Goal: Task Accomplishment & Management: Manage account settings

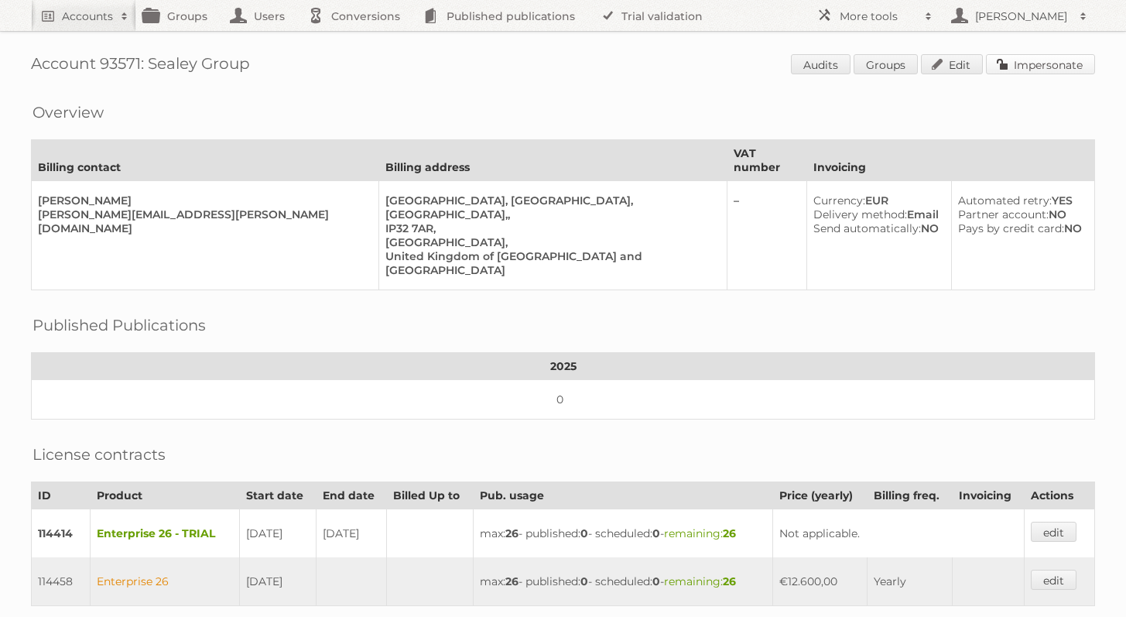
click at [1028, 68] on link "Impersonate" at bounding box center [1040, 64] width 109 height 20
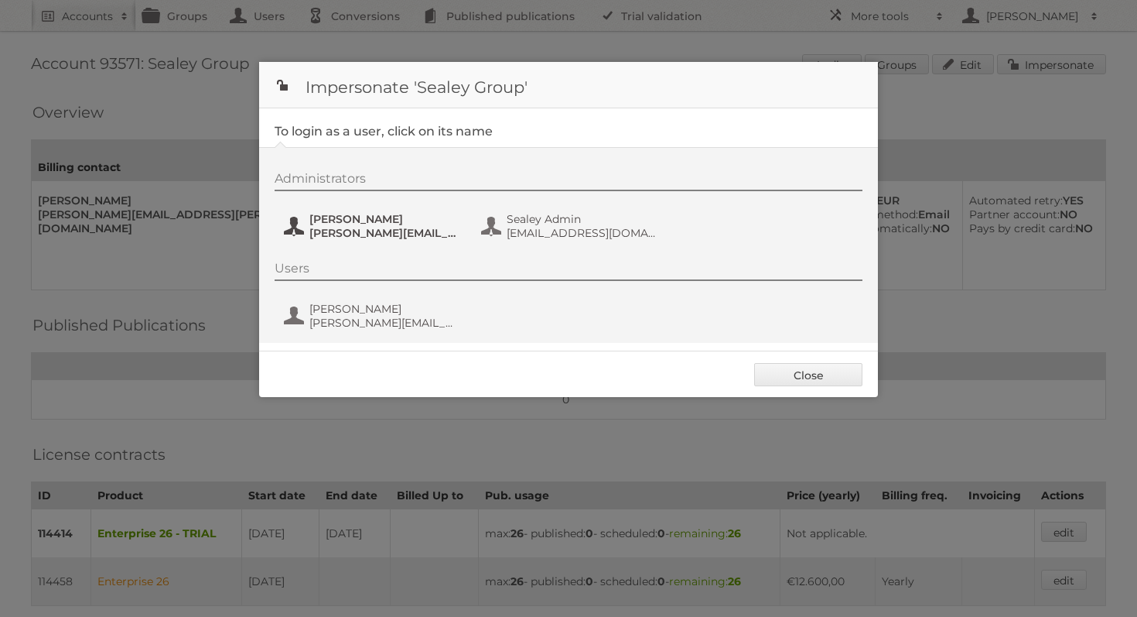
click at [403, 218] on span "Aiden Hailstone" at bounding box center [384, 219] width 150 height 14
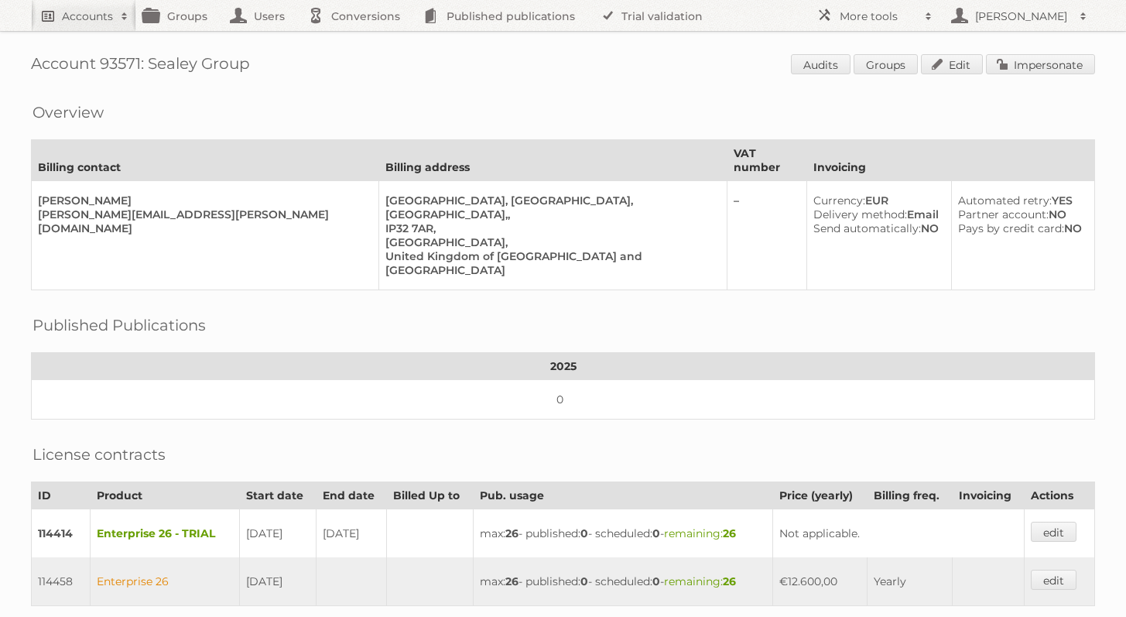
click at [74, 18] on h2 "Accounts" at bounding box center [87, 16] width 51 height 15
type input"] "agnieszka publitas"
click at [357, 39] on input "Search" at bounding box center [368, 50] width 23 height 23
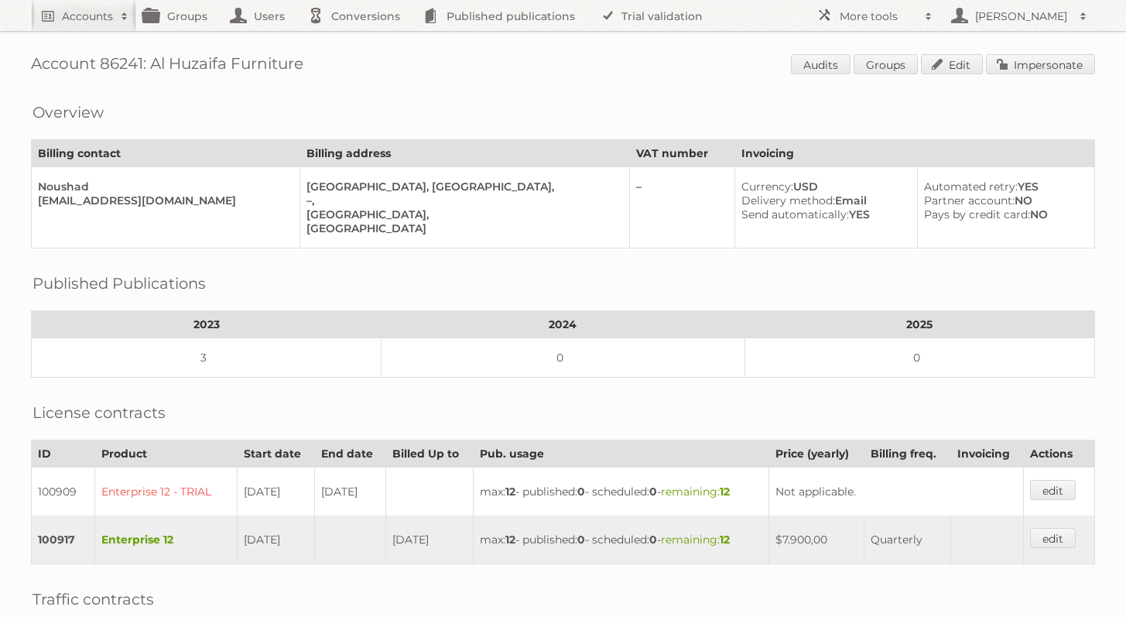
scroll to position [331, 0]
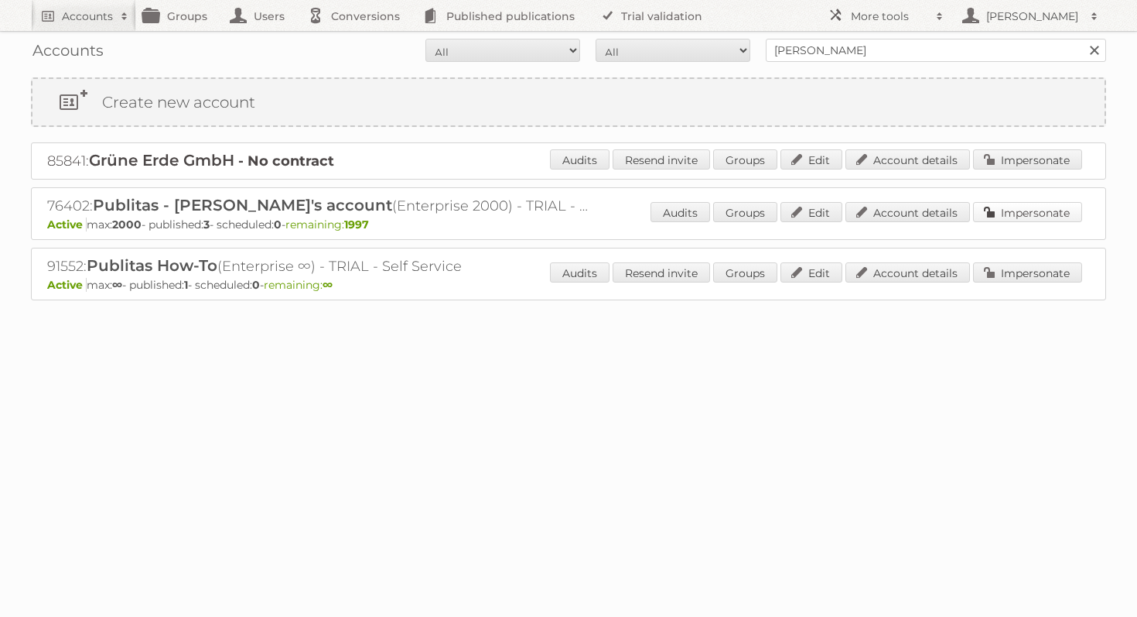
click at [1017, 218] on link "Impersonate" at bounding box center [1027, 212] width 109 height 20
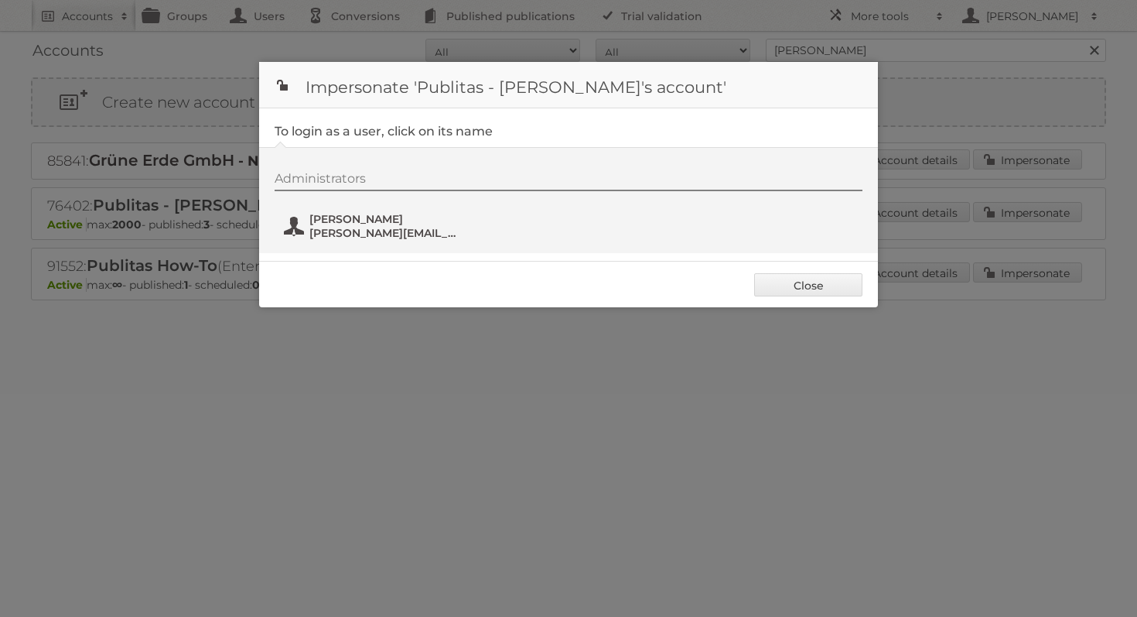
click at [350, 224] on span "[PERSON_NAME]" at bounding box center [384, 219] width 150 height 14
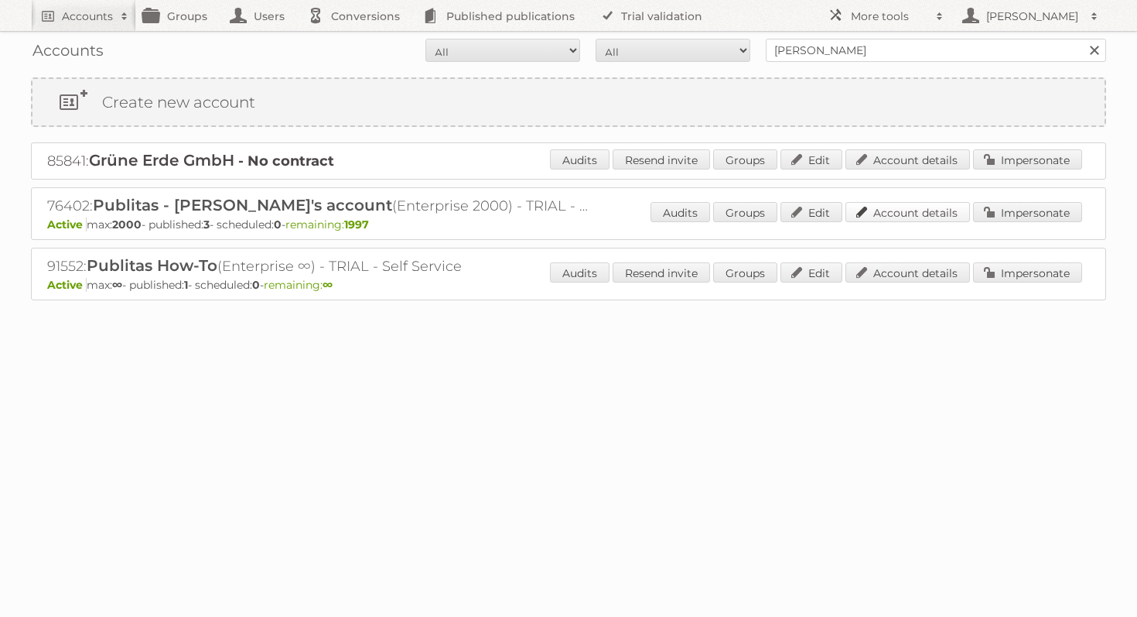
click at [914, 221] on link "Account details" at bounding box center [908, 212] width 125 height 20
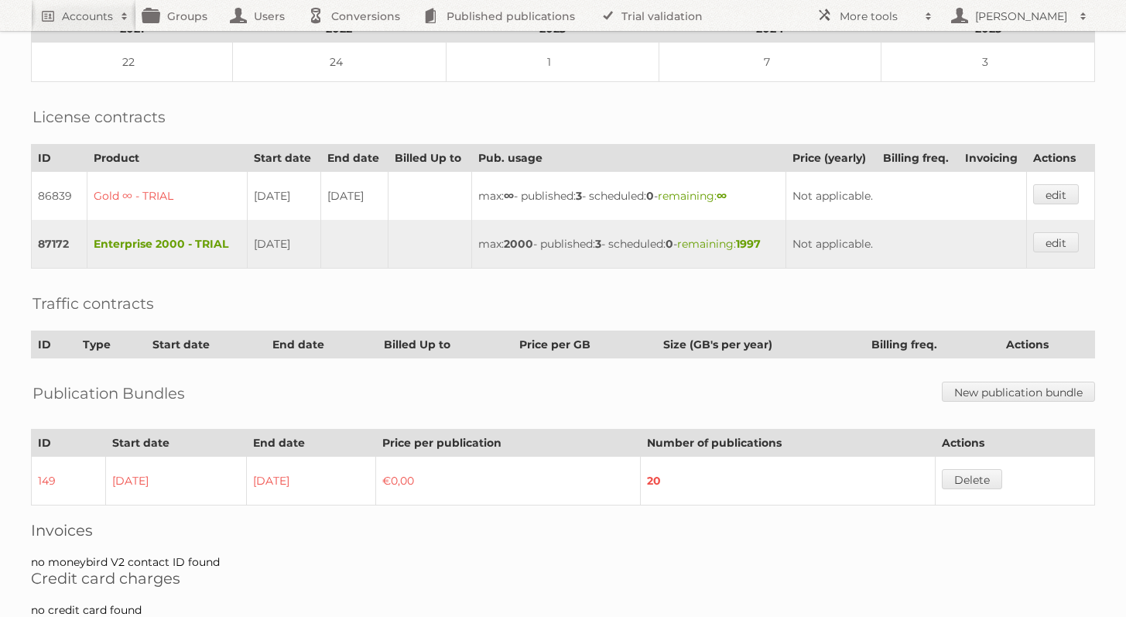
scroll to position [215, 0]
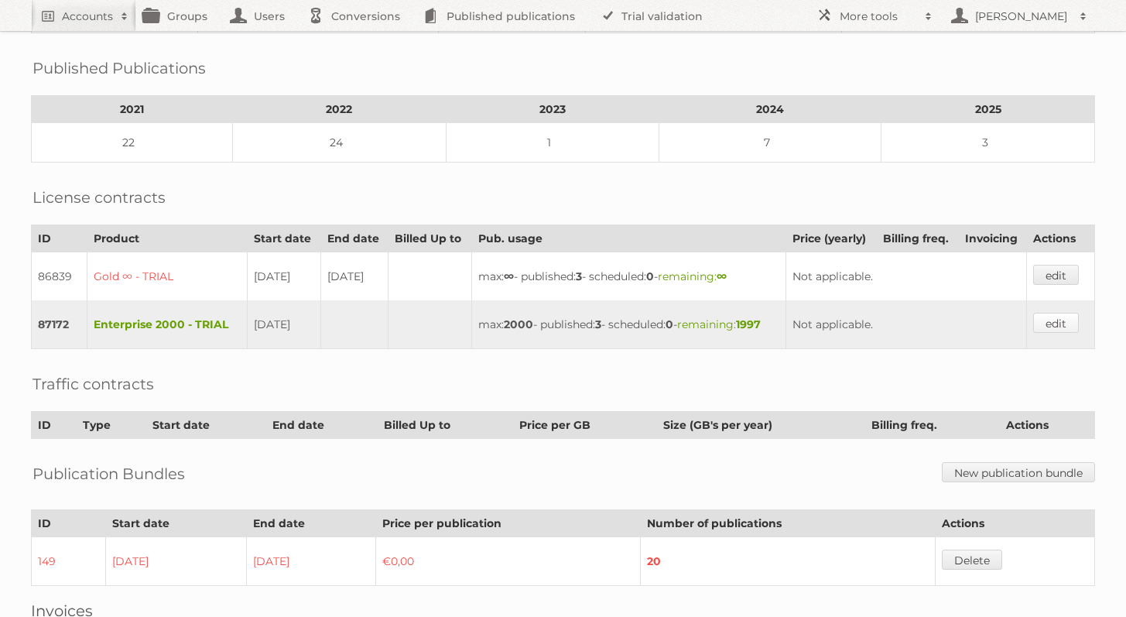
click at [1069, 329] on link "edit" at bounding box center [1056, 323] width 46 height 20
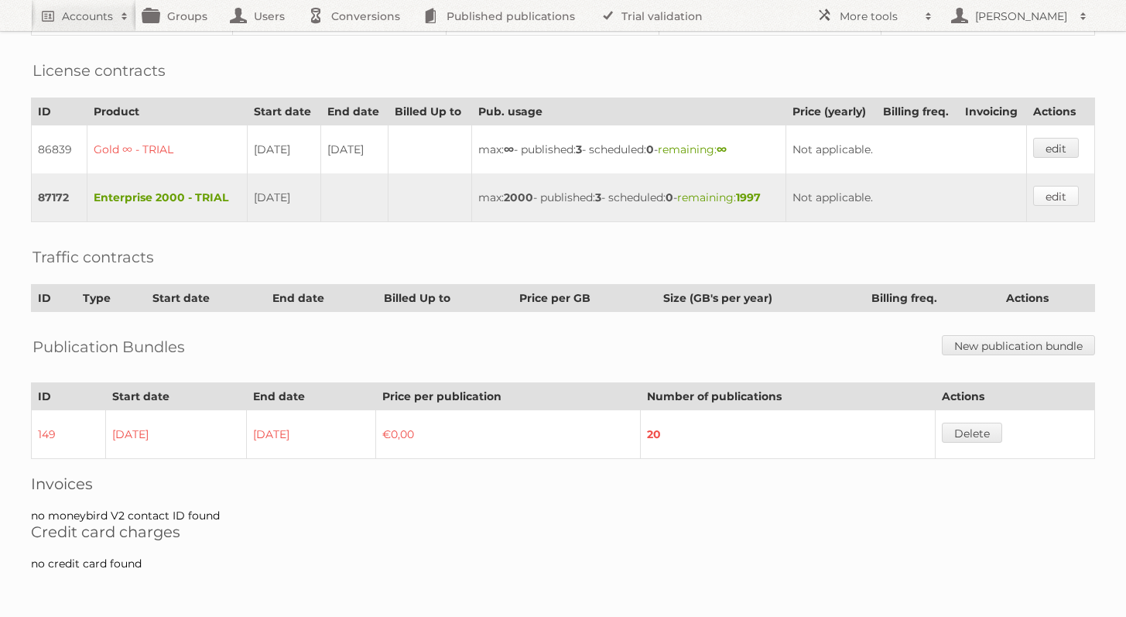
click at [1065, 201] on link "edit" at bounding box center [1056, 196] width 46 height 20
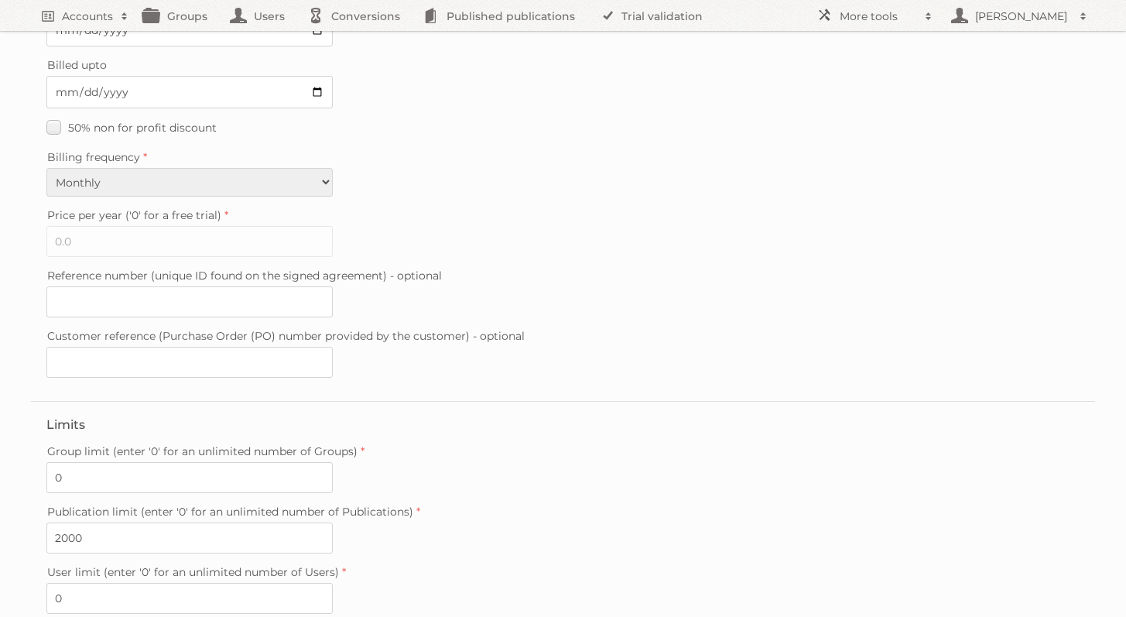
scroll to position [371, 0]
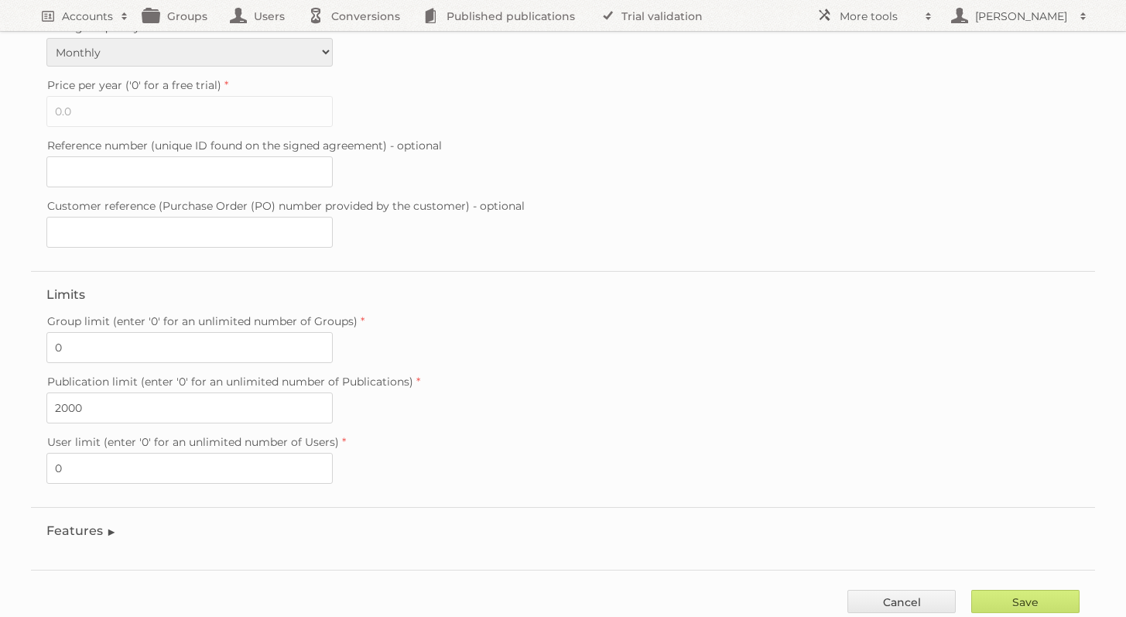
click at [94, 523] on legend "Features" at bounding box center [81, 530] width 70 height 15
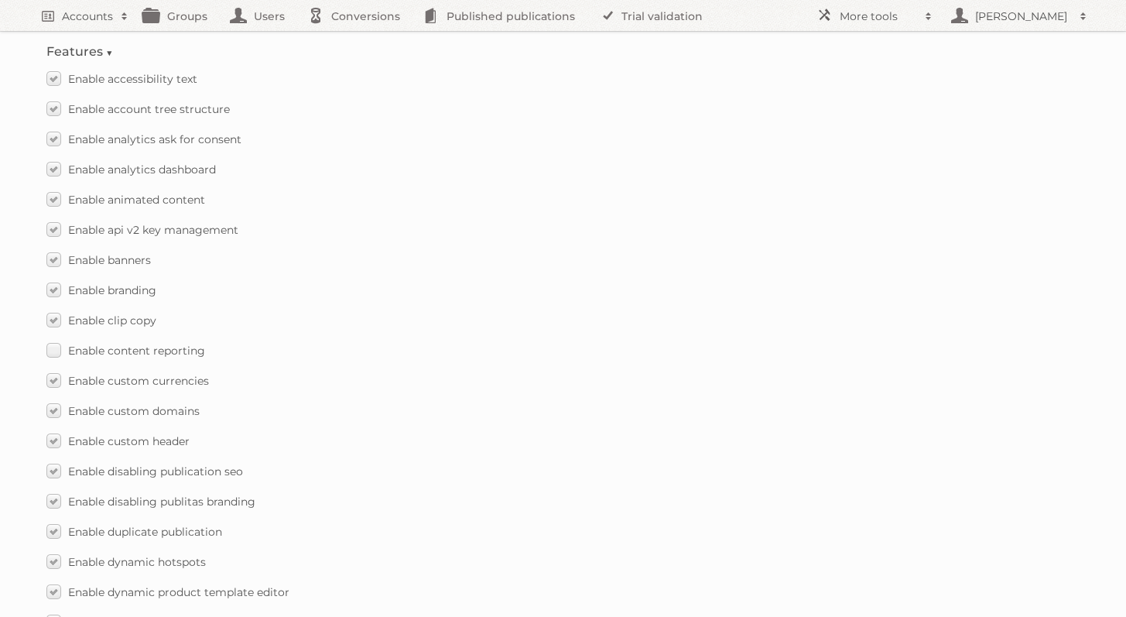
scroll to position [2175, 0]
